Goal: Transaction & Acquisition: Purchase product/service

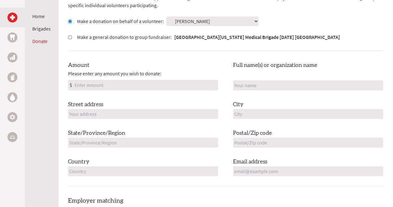
scroll to position [204, 0]
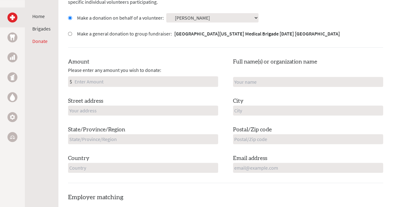
click at [148, 77] on input "Amount" at bounding box center [145, 81] width 145 height 10
type input "25"
click at [268, 85] on input "text" at bounding box center [308, 82] width 150 height 10
type input "[PERSON_NAME]"
click at [137, 110] on input "text" at bounding box center [143, 110] width 150 height 10
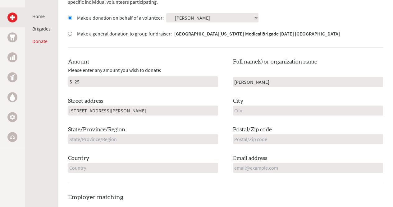
type input "[STREET_ADDRESS][PERSON_NAME]"
click at [244, 109] on input "text" at bounding box center [308, 110] width 150 height 10
type input "Plainsboro"
click at [187, 140] on input "text" at bounding box center [143, 139] width 150 height 10
type input "NJ"
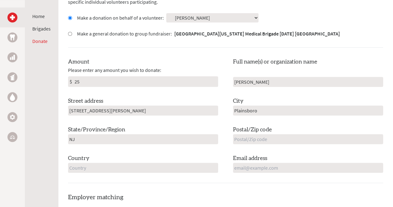
click at [242, 137] on input "text" at bounding box center [308, 139] width 150 height 10
type input "08536"
click at [180, 169] on input "text" at bounding box center [143, 168] width 150 height 10
type input "[GEOGRAPHIC_DATA]"
click at [239, 167] on input "email" at bounding box center [308, 168] width 150 height 10
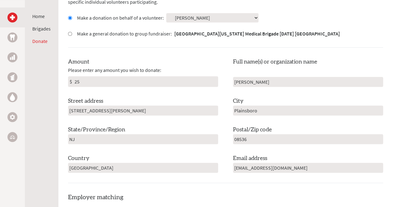
type input "[EMAIL_ADDRESS][DOMAIN_NAME]"
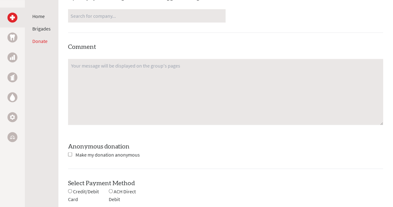
scroll to position [509, 0]
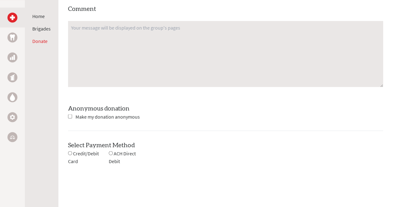
click at [78, 31] on textarea at bounding box center [225, 54] width 315 height 66
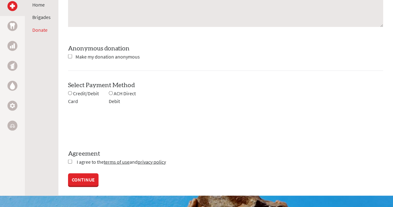
scroll to position [569, 0]
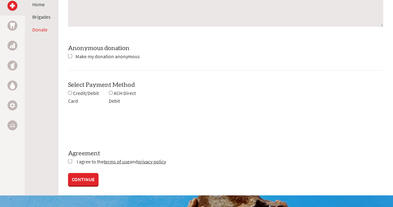
type textarea "Keep up the good work."
click at [69, 92] on input "radio" at bounding box center [70, 92] width 4 height 4
radio input "true"
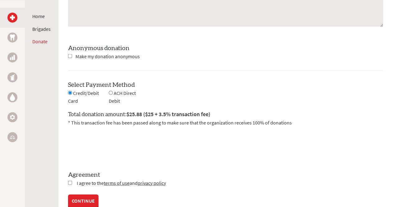
click at [70, 183] on input "checkbox" at bounding box center [70, 182] width 4 height 4
checkbox input "true"
click at [83, 201] on link "CONTINUE" at bounding box center [83, 201] width 30 height 12
